Goal: Complete application form

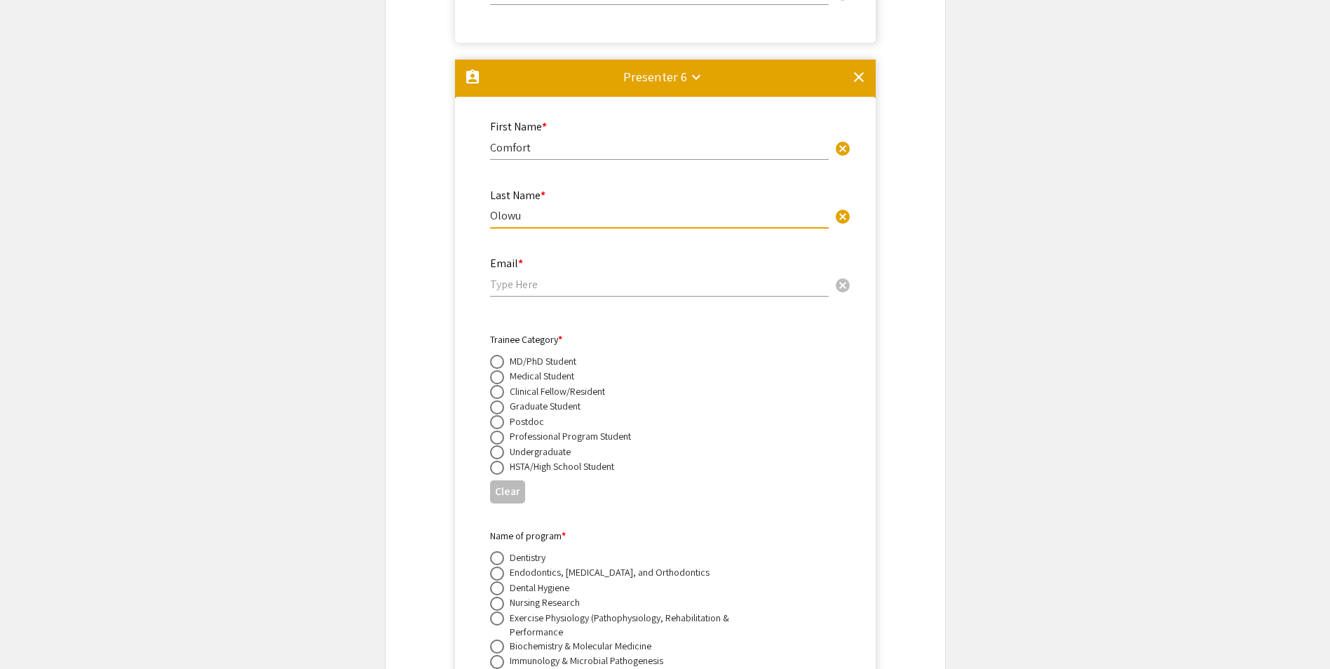
scroll to position [9862, 0]
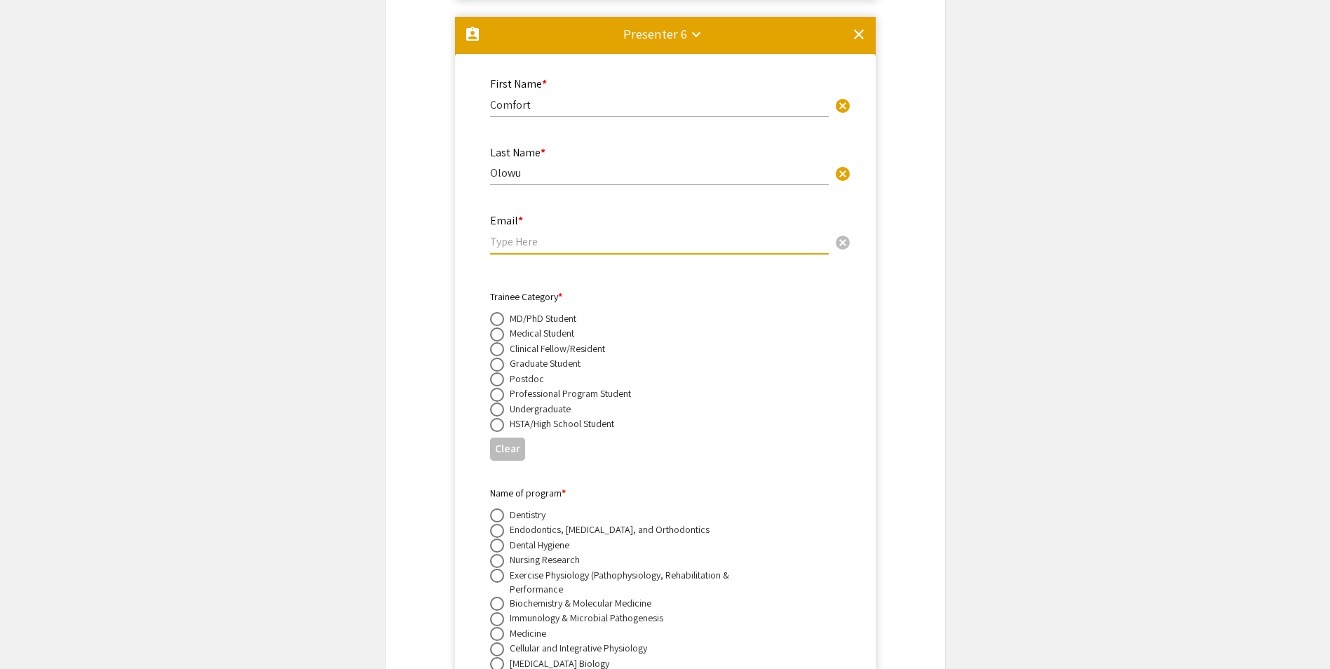
paste input "[EMAIL_ADDRESS][DOMAIN_NAME]"
type input "[EMAIL_ADDRESS][DOMAIN_NAME]"
click at [498, 357] on span at bounding box center [497, 364] width 14 height 14
click at [498, 357] on input "radio" at bounding box center [497, 364] width 14 height 14
radio input "true"
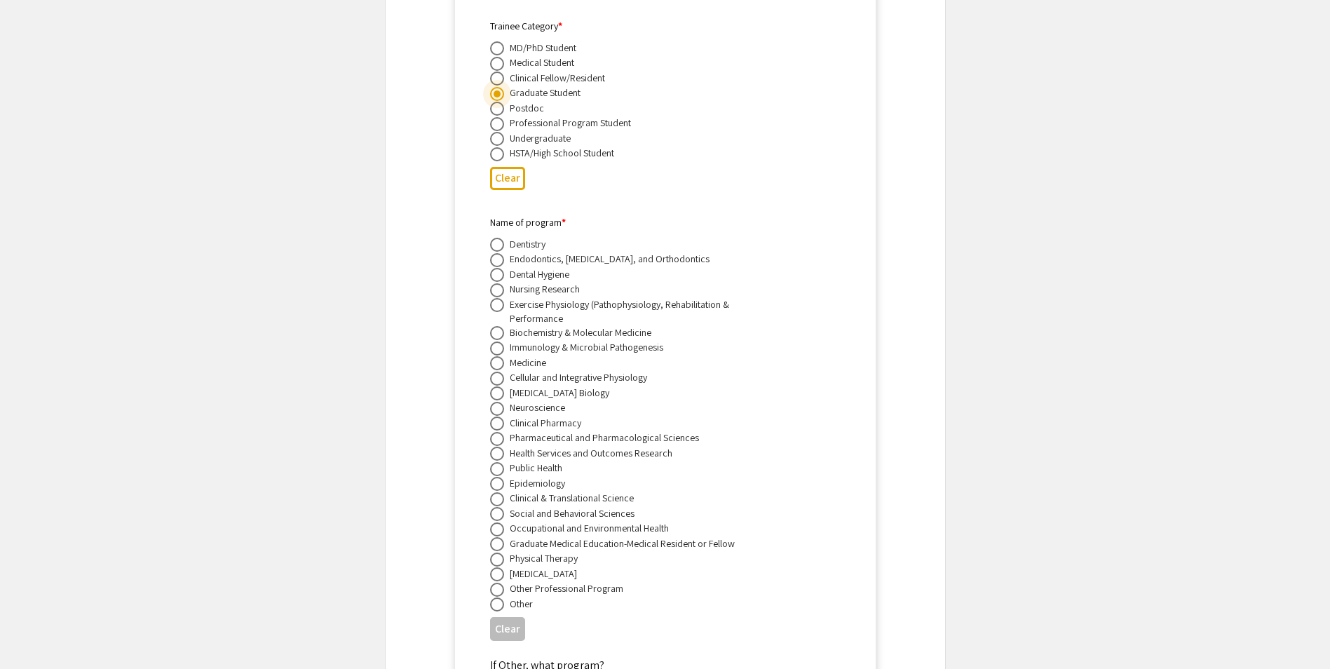
scroll to position [10142, 0]
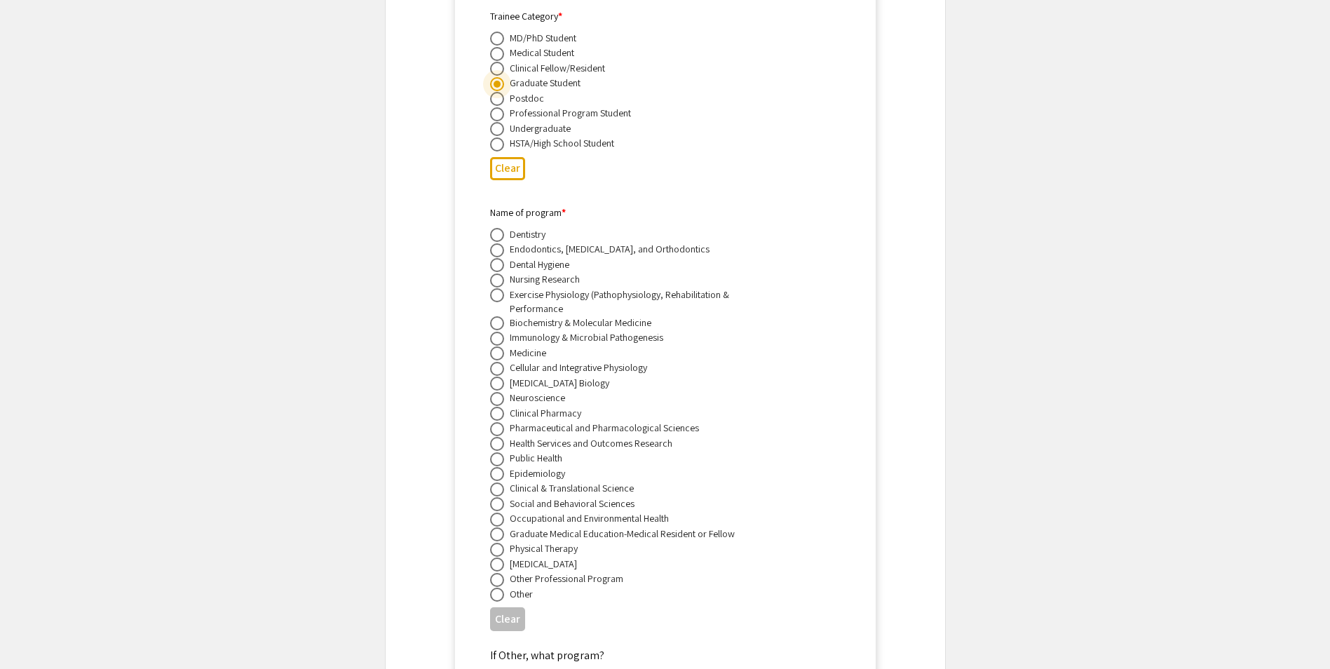
click at [492, 362] on span at bounding box center [497, 369] width 14 height 14
click at [492, 362] on input "radio" at bounding box center [497, 369] width 14 height 14
radio input "true"
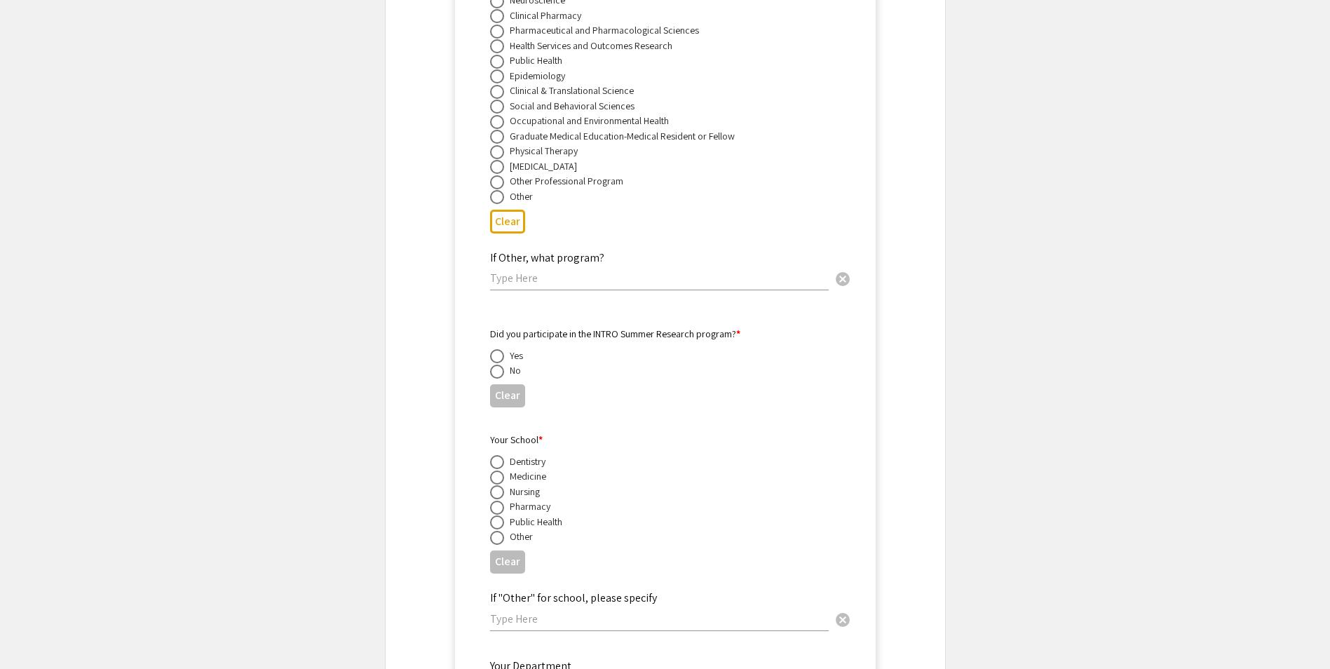
scroll to position [10563, 0]
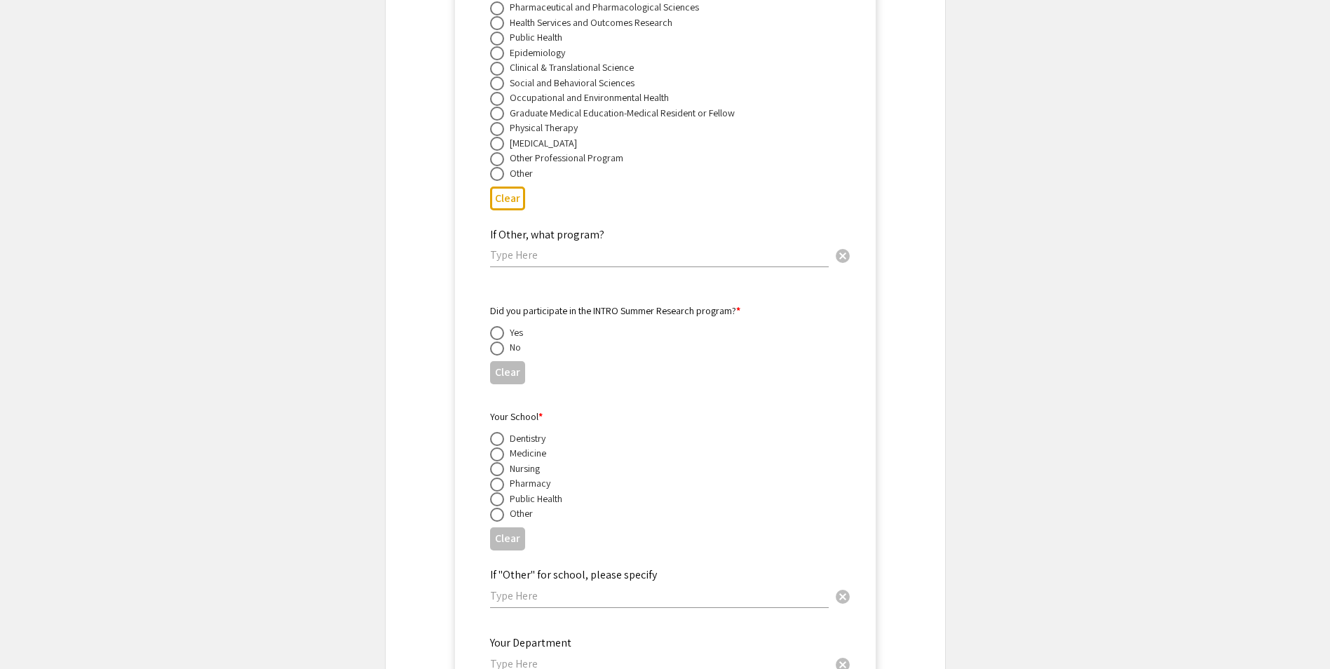
click at [493, 341] on span at bounding box center [497, 348] width 14 height 14
click at [493, 341] on input "radio" at bounding box center [497, 348] width 14 height 14
radio input "true"
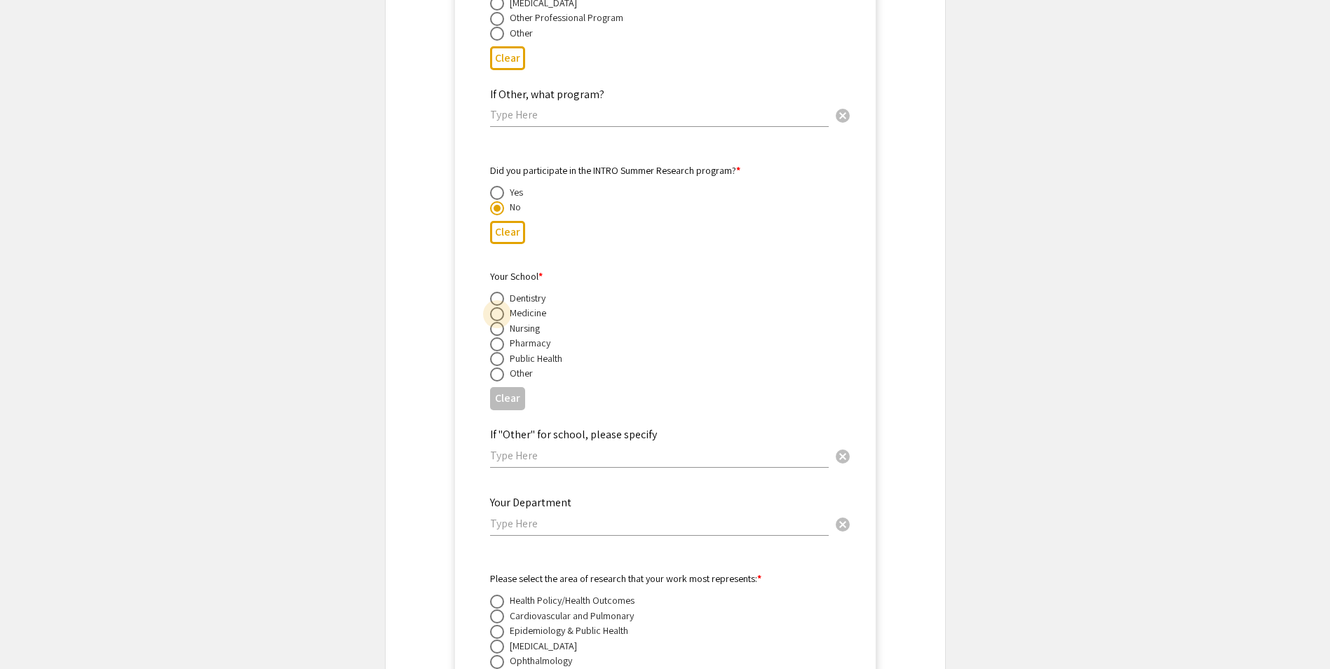
click at [497, 307] on span at bounding box center [497, 314] width 14 height 14
click at [497, 307] on input "radio" at bounding box center [497, 314] width 14 height 14
radio input "true"
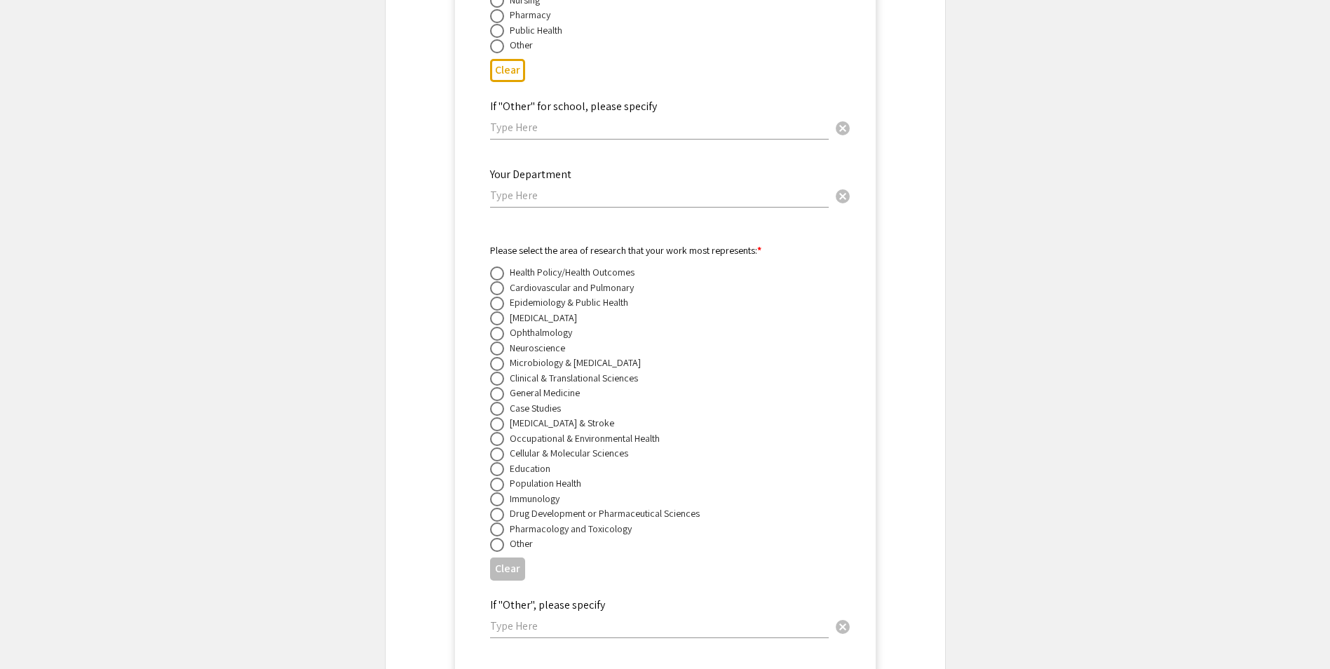
scroll to position [11053, 0]
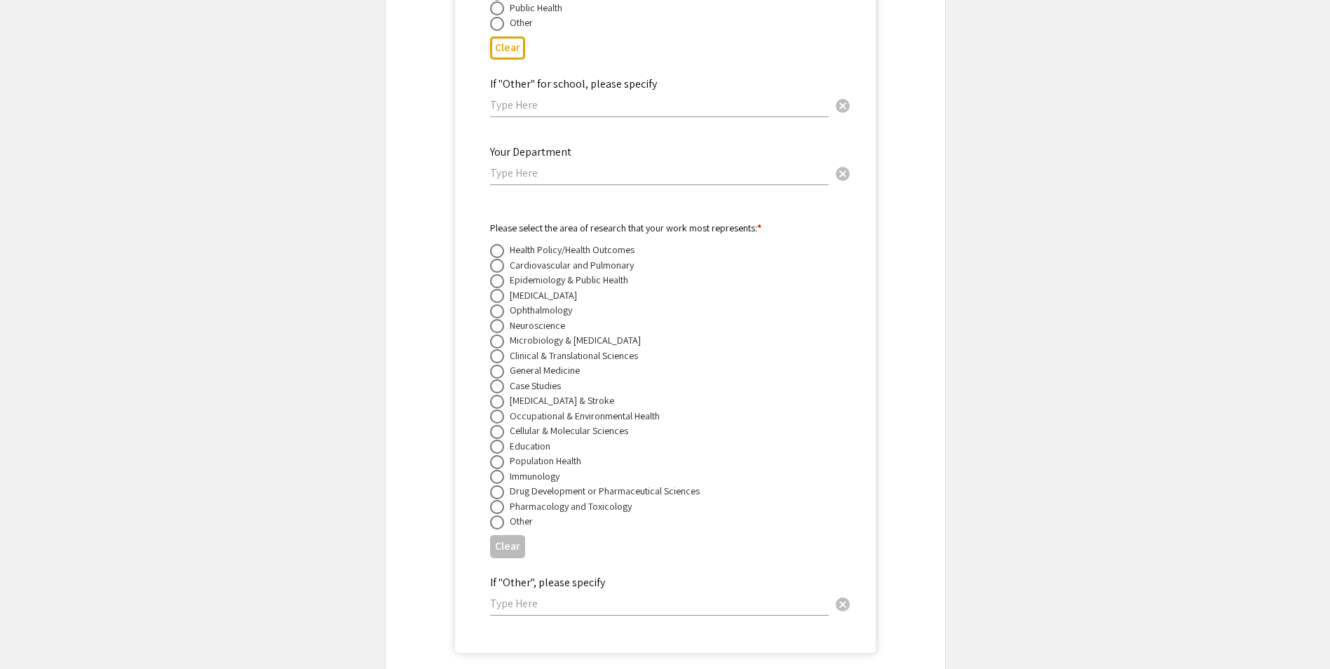
click at [498, 259] on span at bounding box center [497, 266] width 14 height 14
click at [498, 259] on input "radio" at bounding box center [497, 266] width 14 height 14
radio input "true"
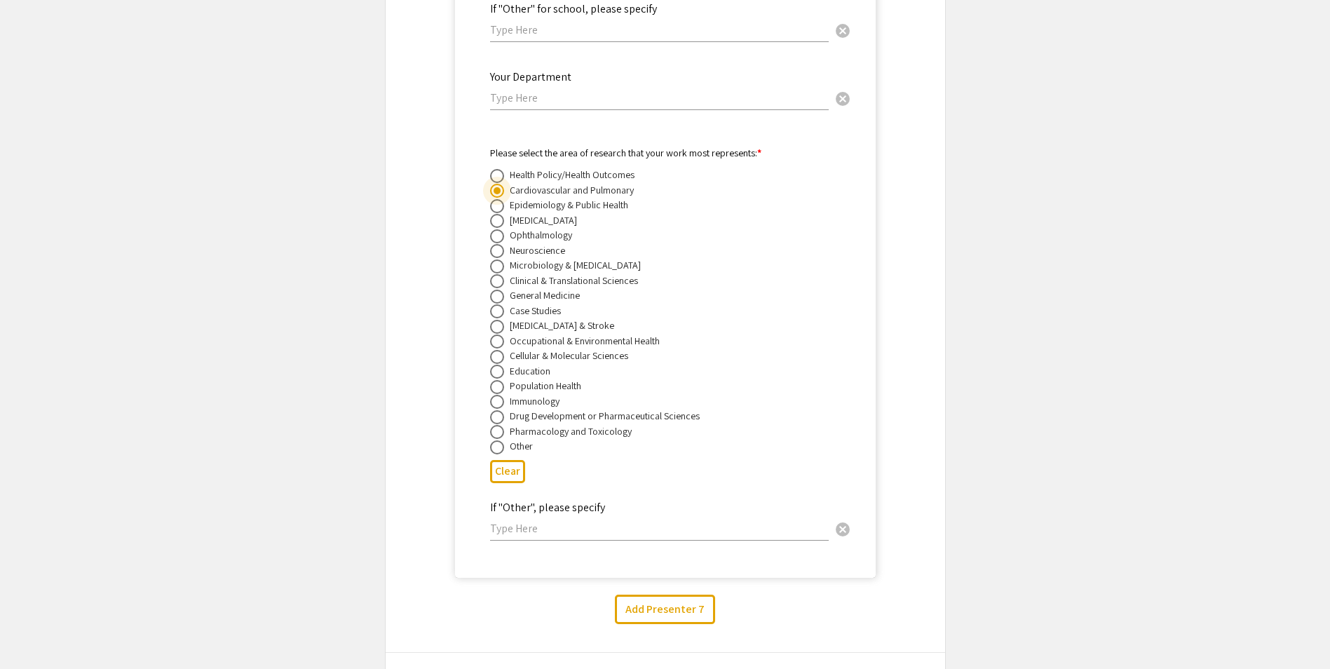
scroll to position [11333, 0]
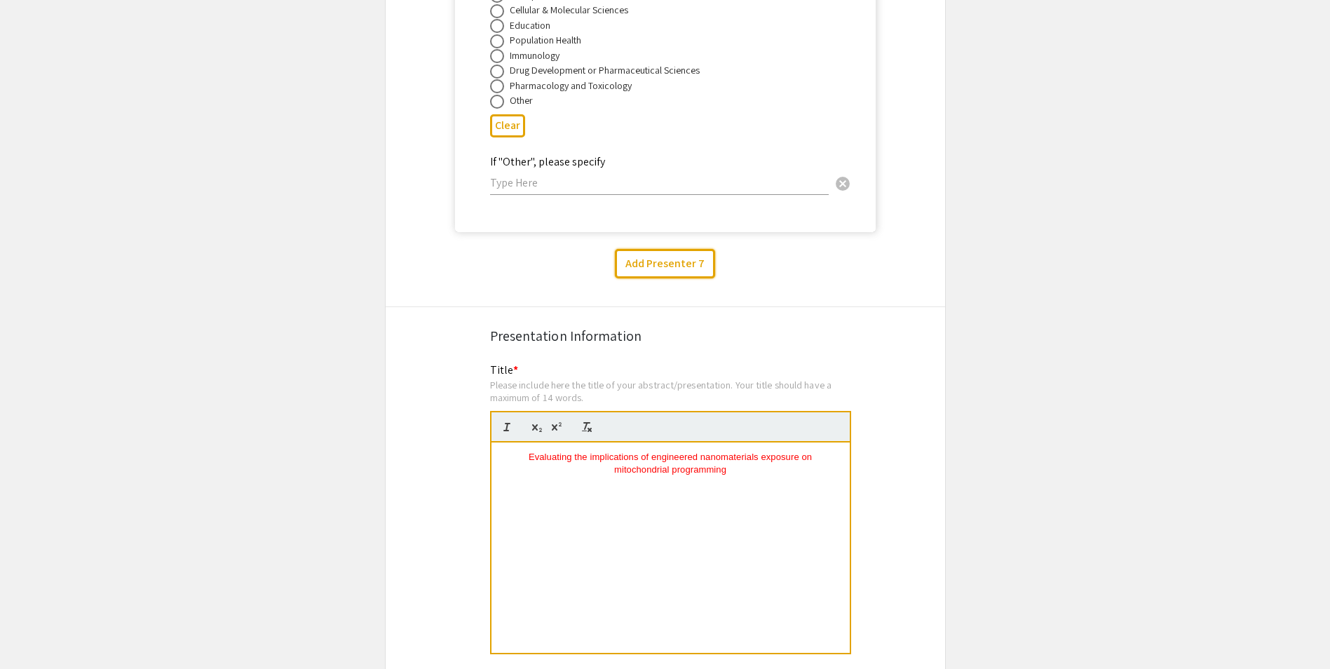
click at [655, 250] on button "Add Presenter 7" at bounding box center [665, 263] width 100 height 29
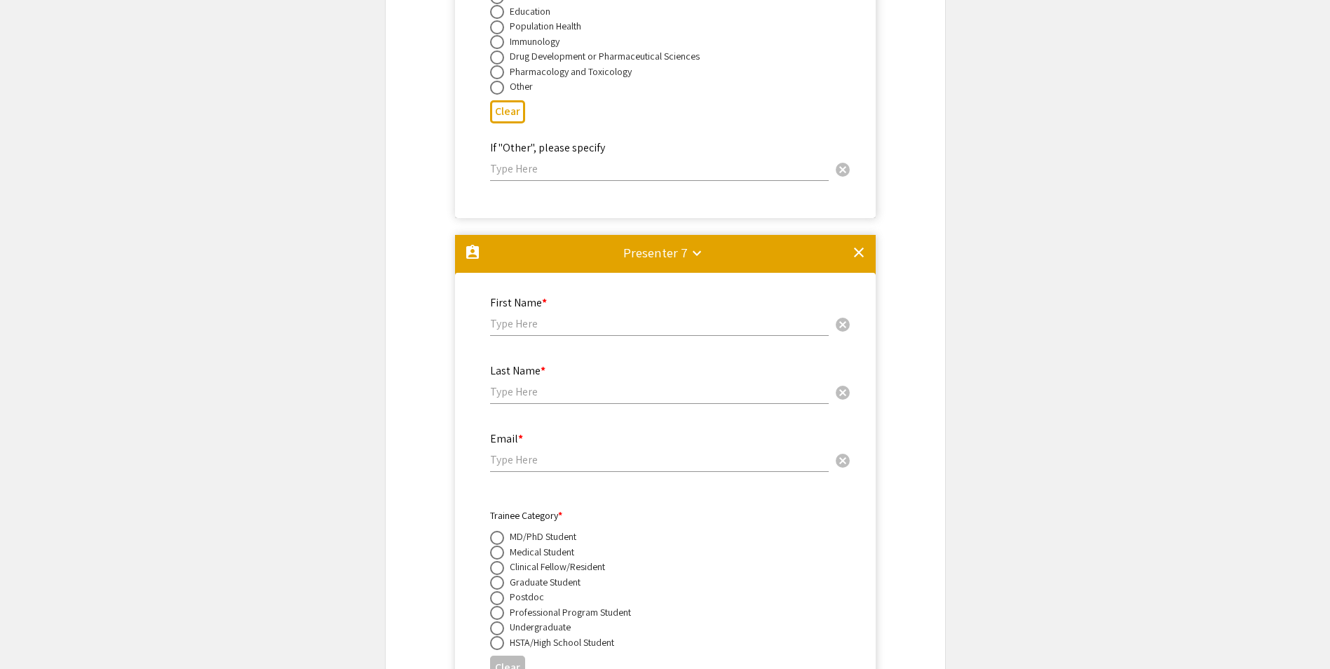
scroll to position [11565, 0]
